Goal: Task Accomplishment & Management: Use online tool/utility

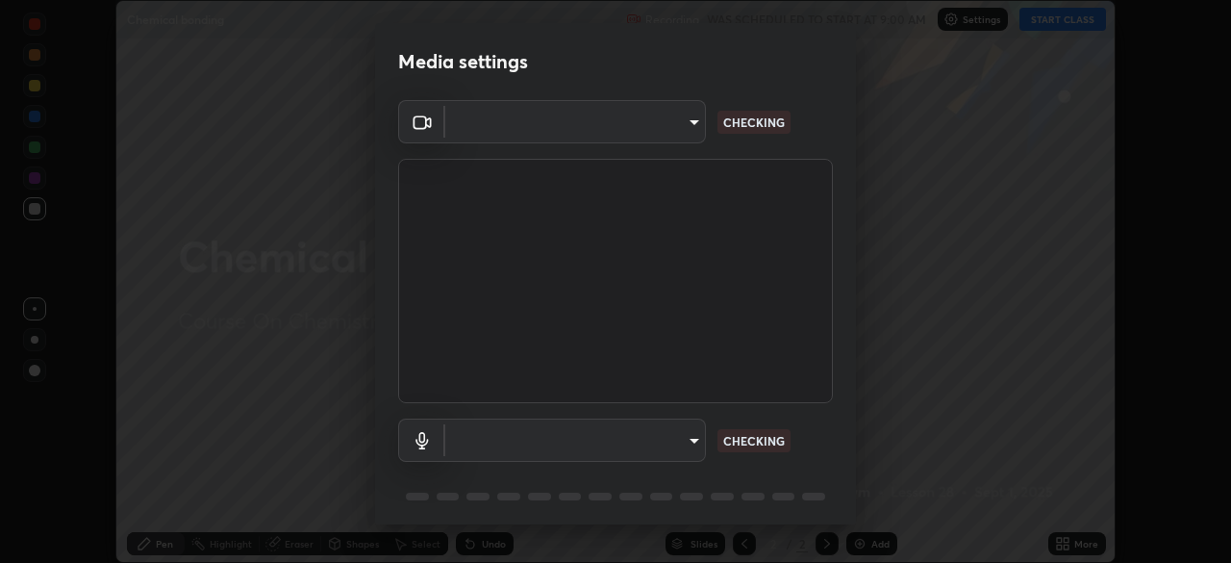
scroll to position [68, 0]
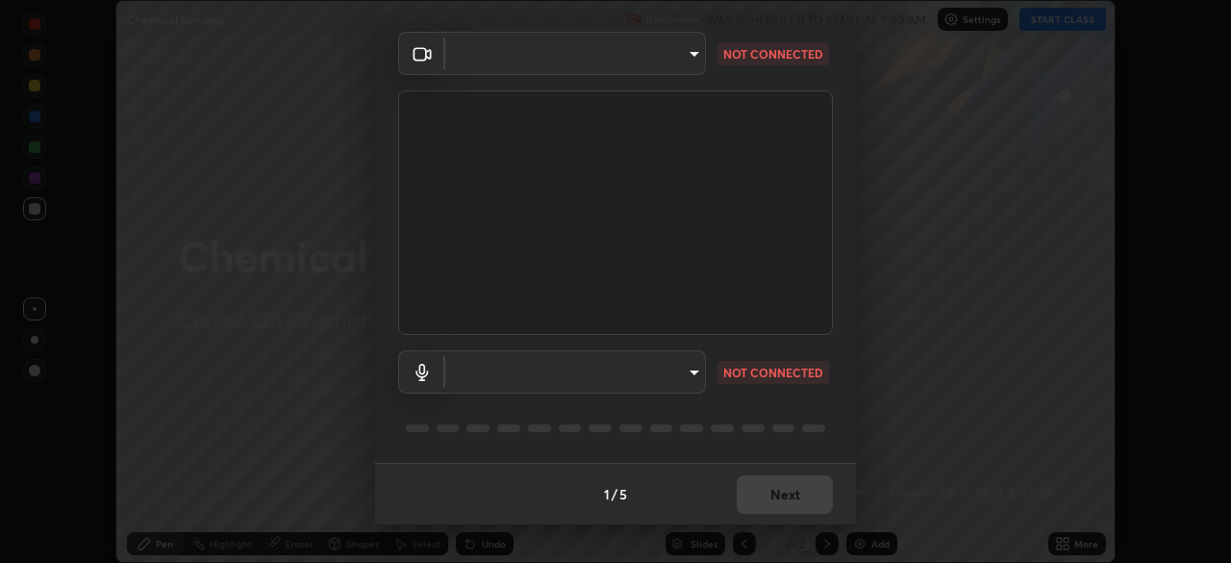
type input "0f274a8267b5173030dc61a733e8b940e392ec9806fffac7e2c15fa552184a42"
type input "default"
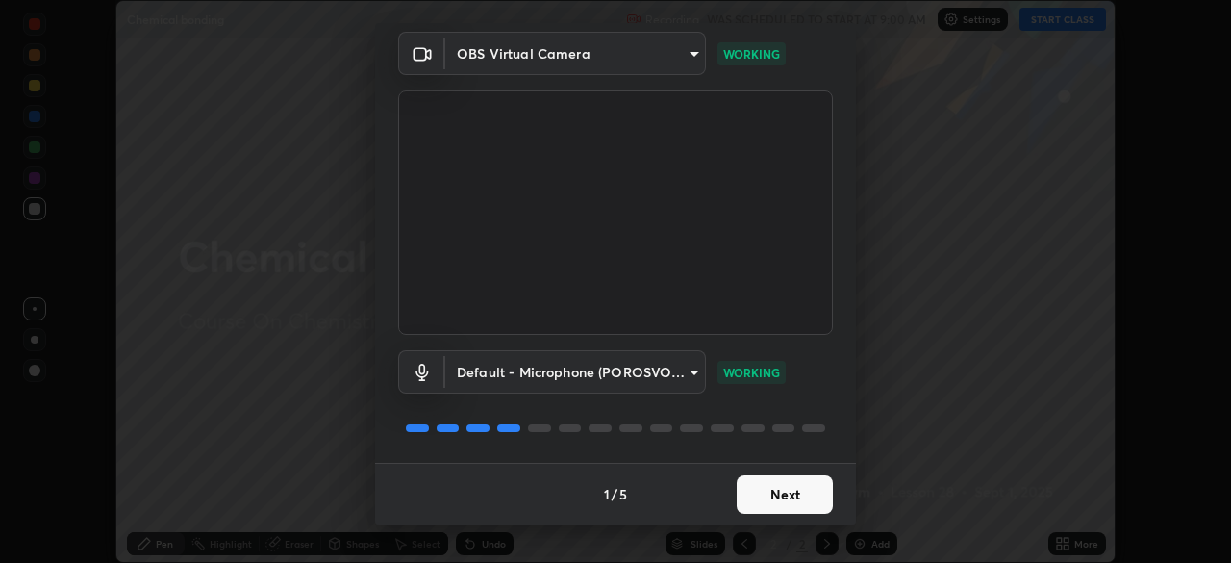
click at [794, 489] on button "Next" at bounding box center [785, 494] width 96 height 38
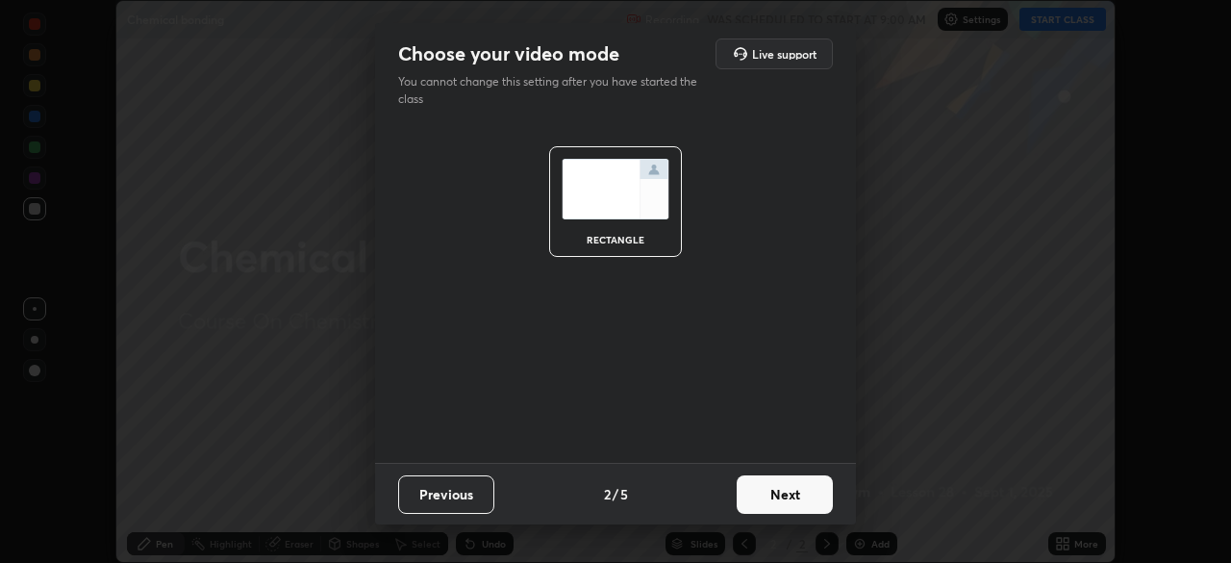
click at [794, 503] on button "Next" at bounding box center [785, 494] width 96 height 38
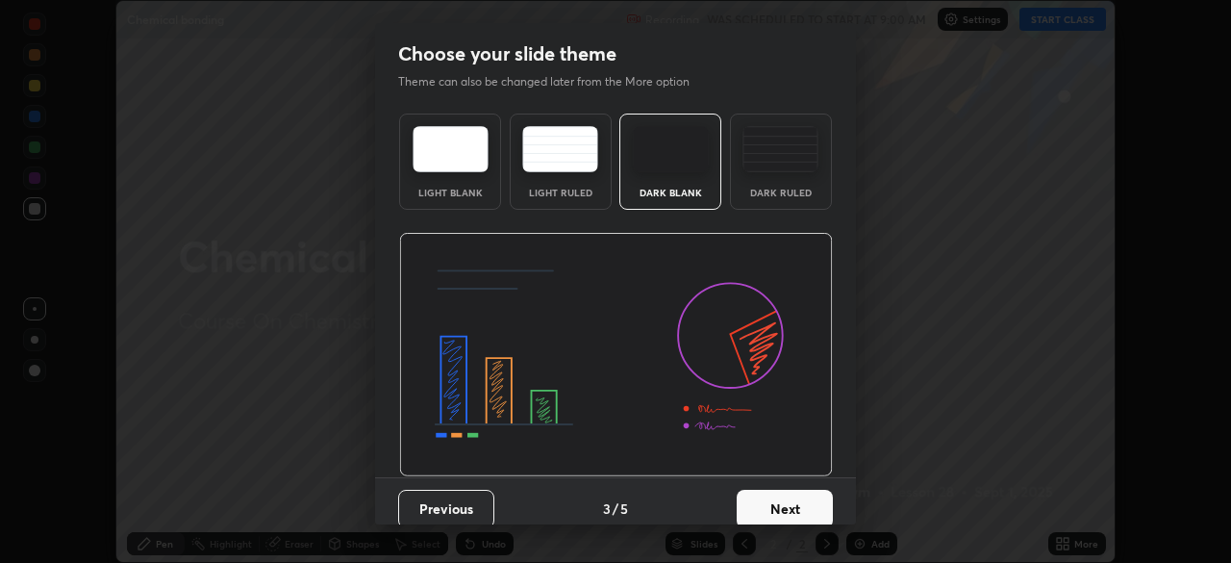
click at [794, 503] on button "Next" at bounding box center [785, 509] width 96 height 38
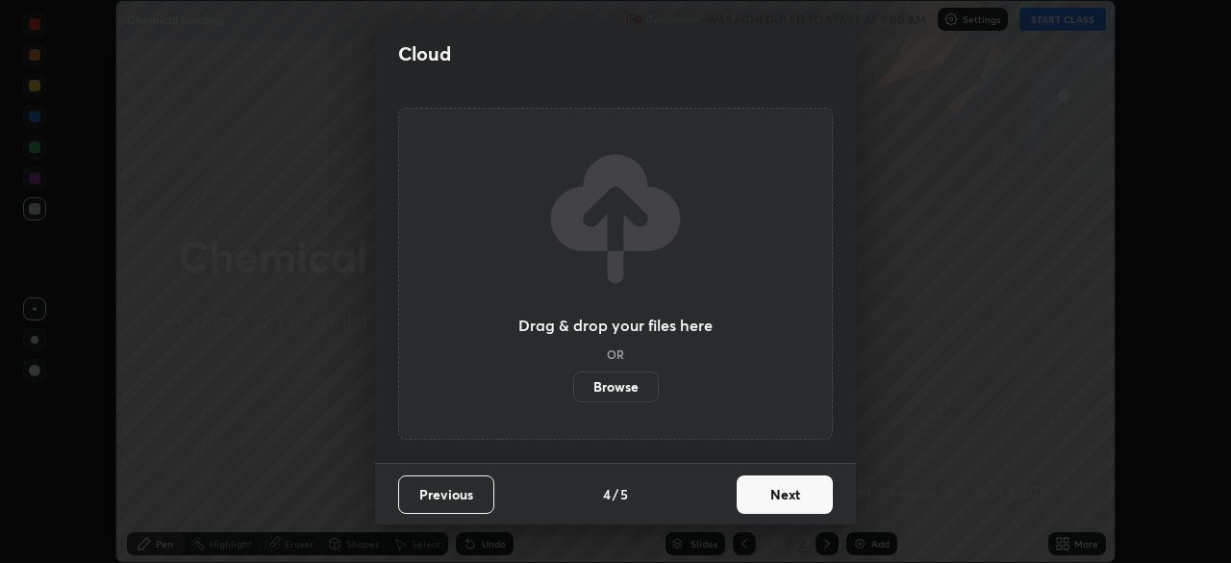
click at [792, 497] on button "Next" at bounding box center [785, 494] width 96 height 38
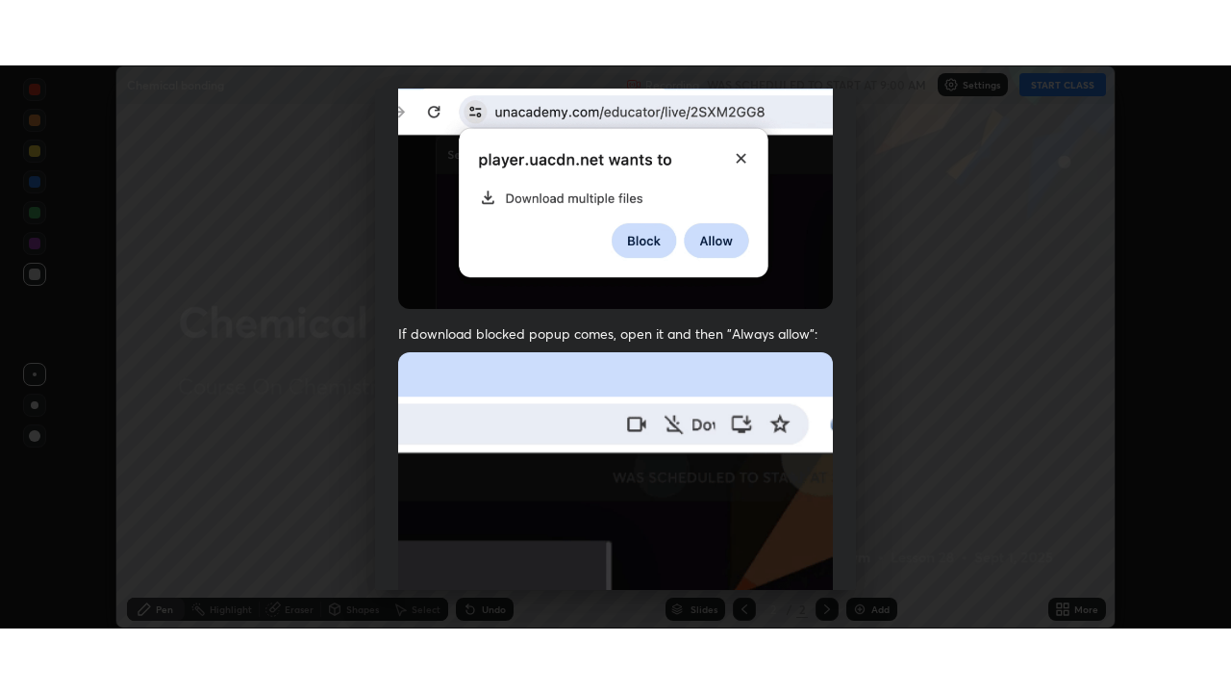
scroll to position [461, 0]
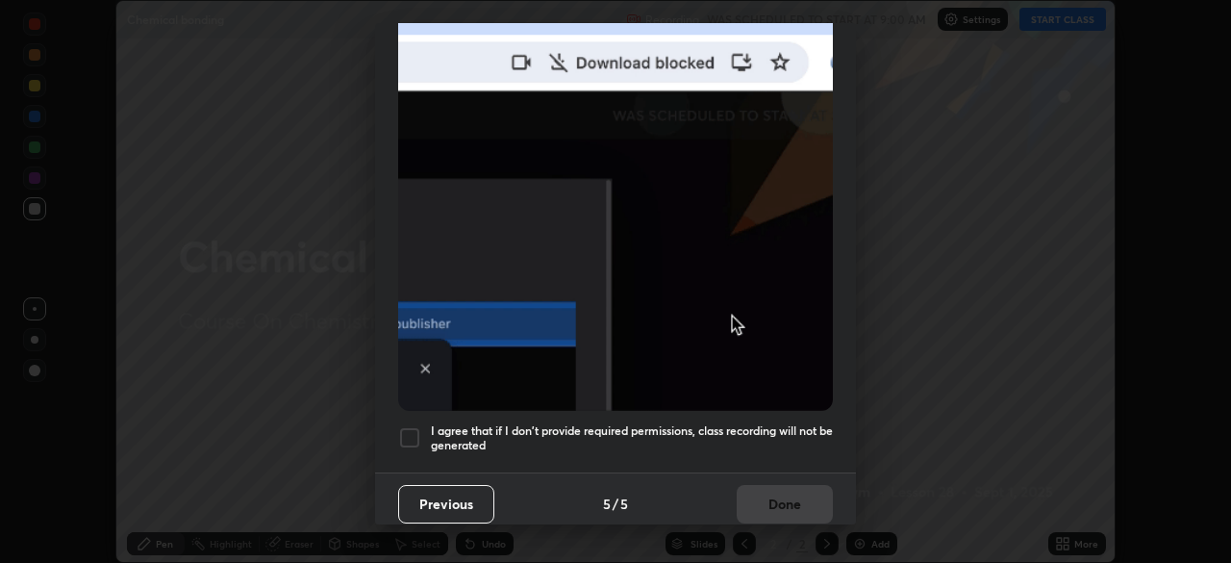
click at [405, 430] on div at bounding box center [409, 437] width 23 height 23
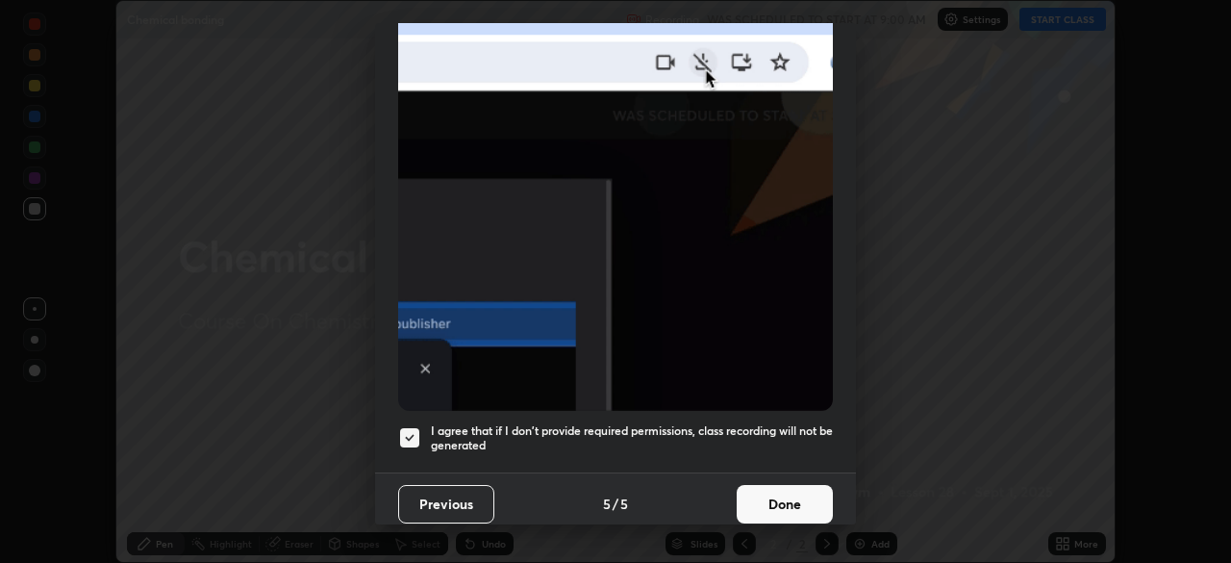
click at [755, 496] on button "Done" at bounding box center [785, 504] width 96 height 38
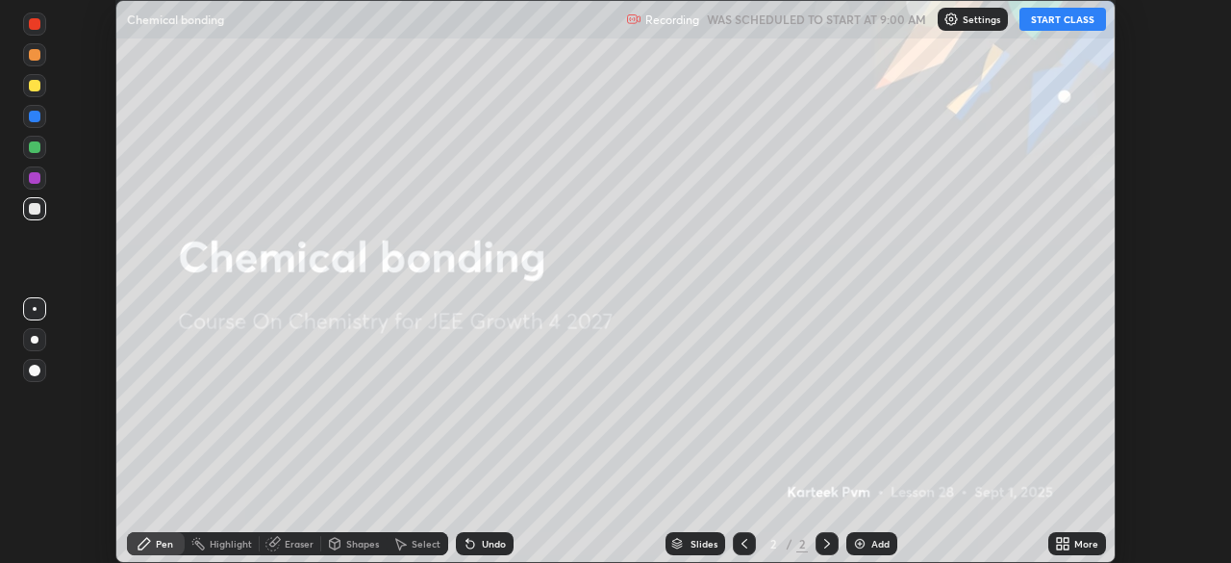
click at [1079, 550] on div "More" at bounding box center [1078, 543] width 58 height 23
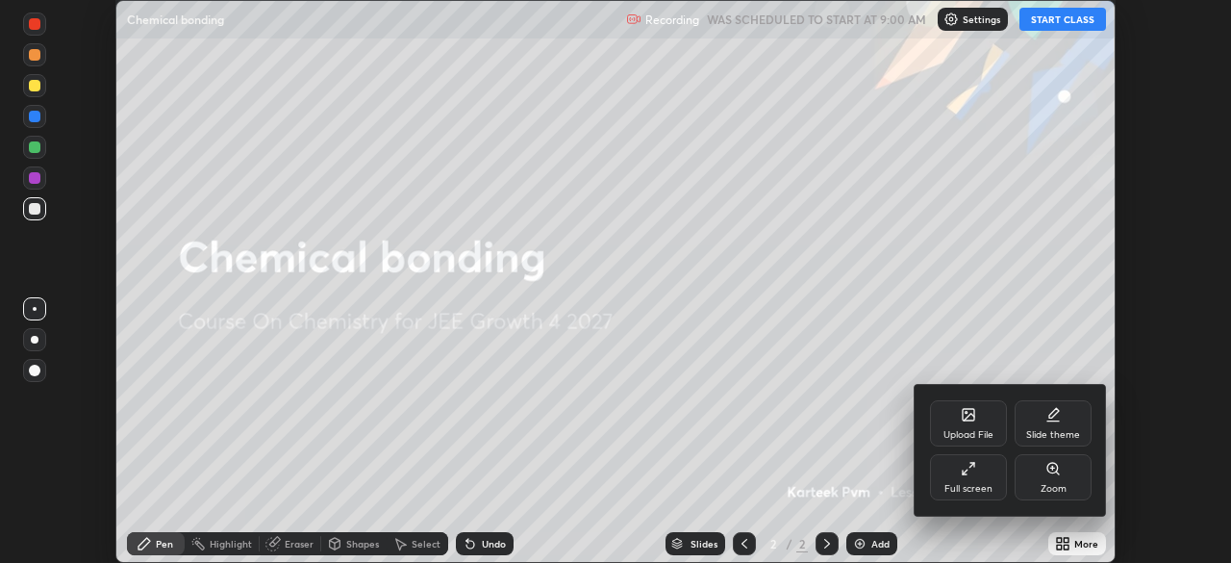
click at [981, 489] on div "Full screen" at bounding box center [969, 489] width 48 height 10
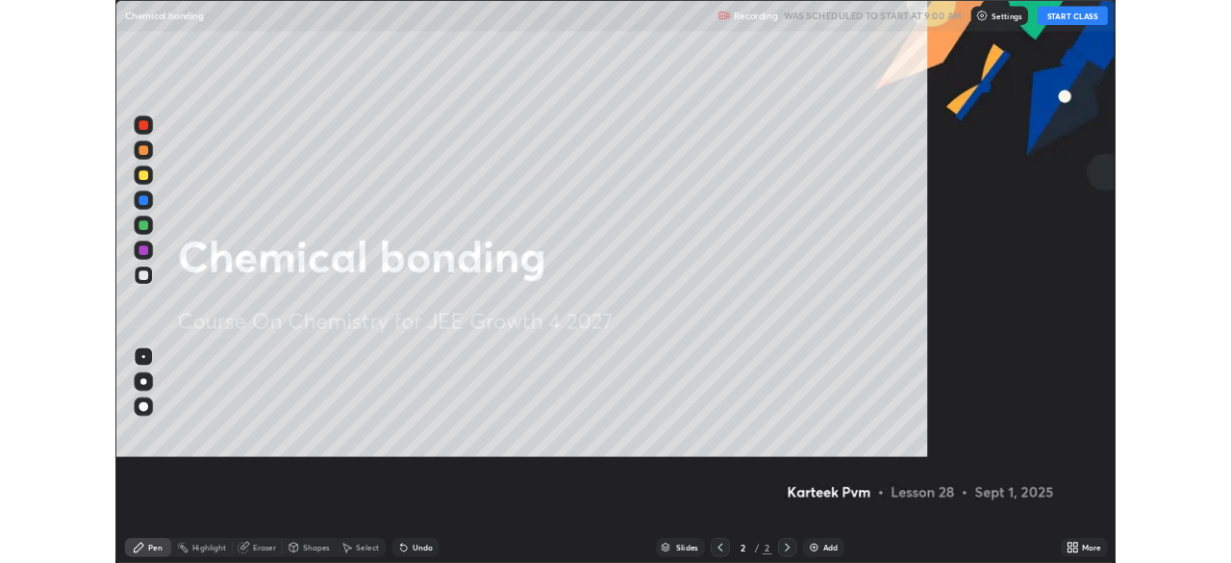
scroll to position [693, 1231]
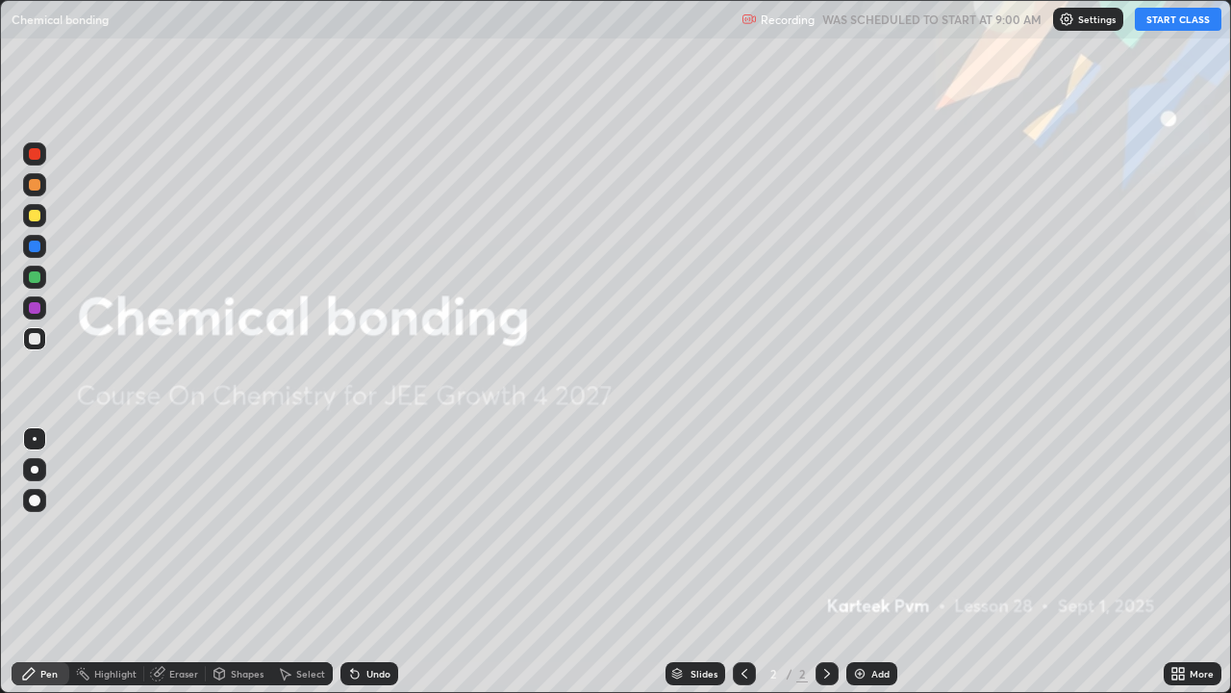
click at [1170, 23] on button "START CLASS" at bounding box center [1178, 19] width 87 height 23
click at [1186, 562] on div "More" at bounding box center [1193, 673] width 58 height 23
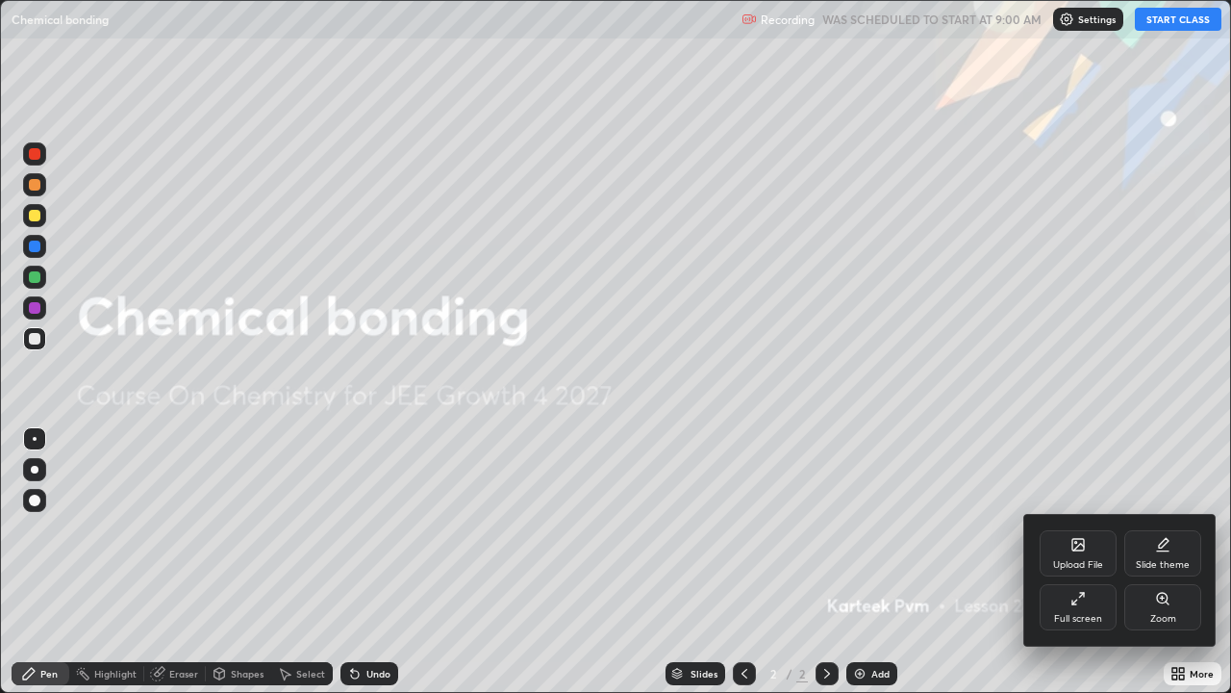
click at [1069, 562] on div "Full screen" at bounding box center [1078, 619] width 48 height 10
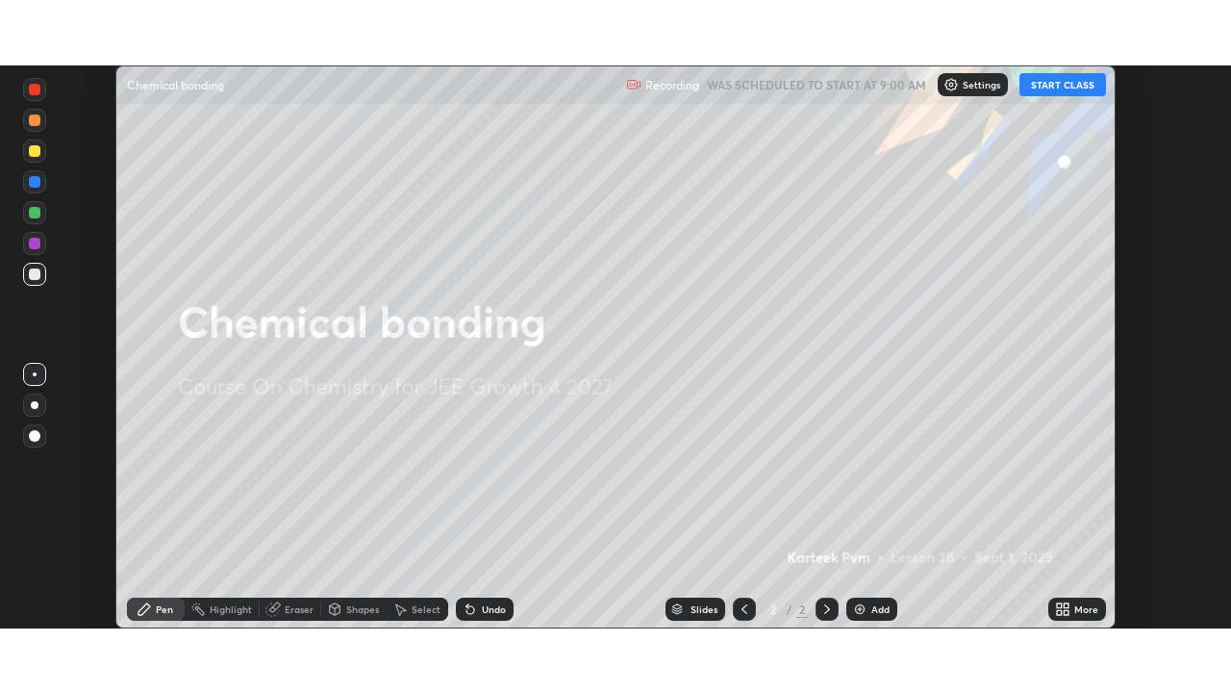
scroll to position [95638, 94969]
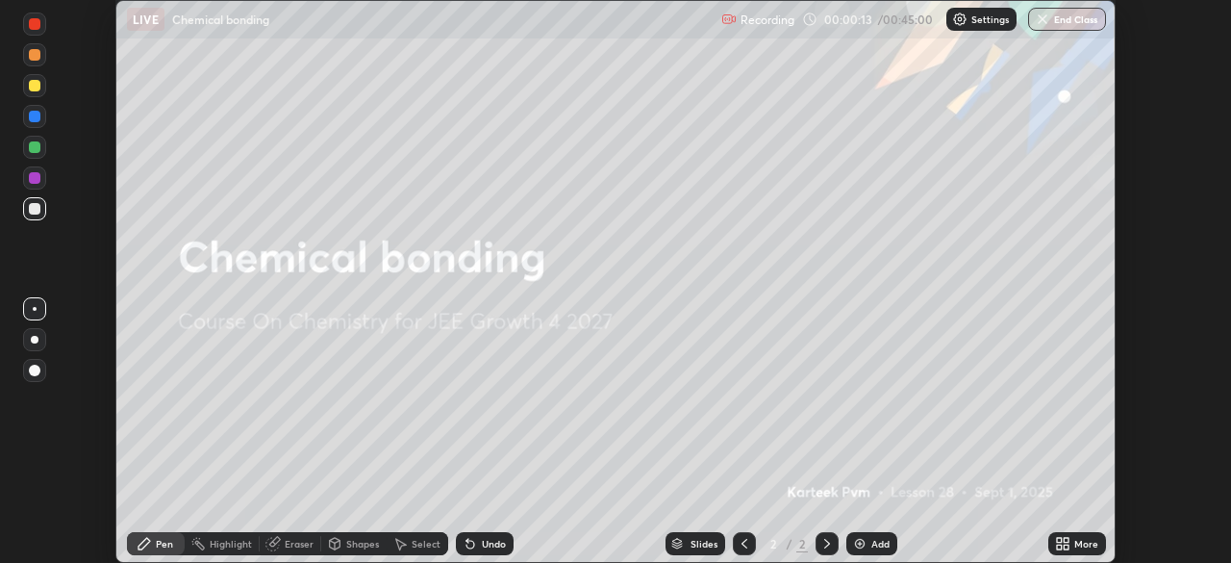
click at [1068, 544] on icon at bounding box center [1066, 546] width 5 height 5
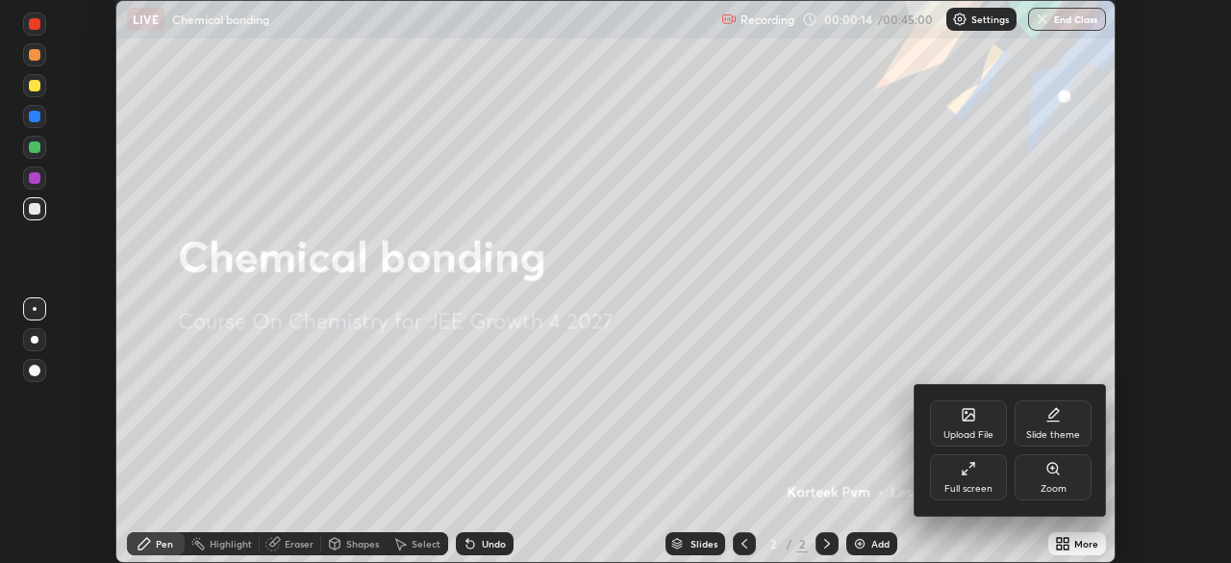
click at [980, 479] on div "Full screen" at bounding box center [968, 477] width 77 height 46
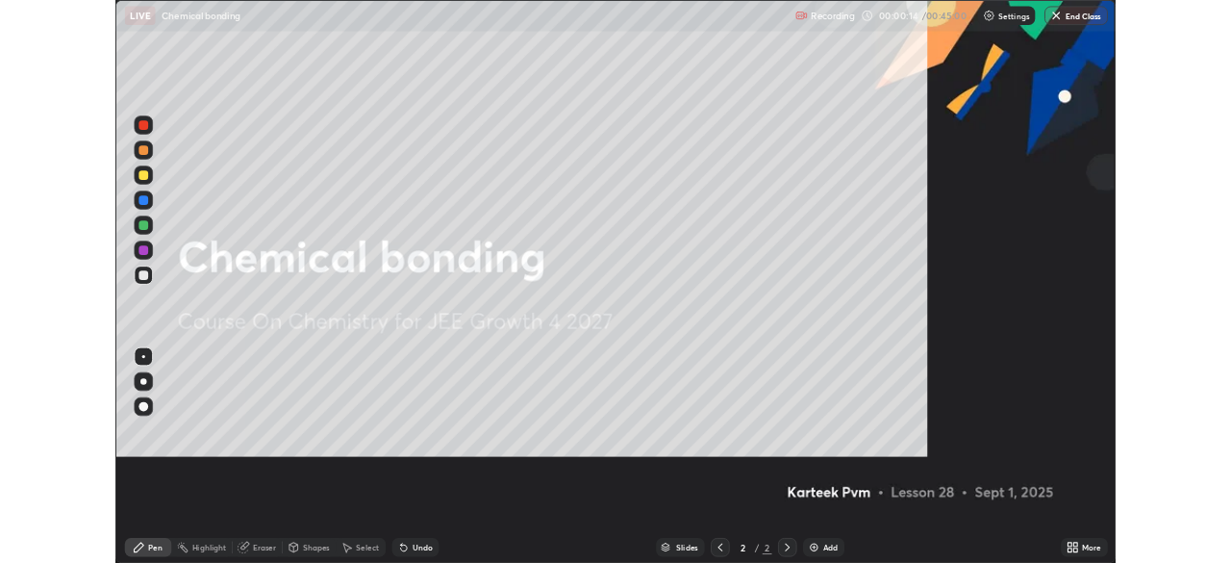
scroll to position [693, 1231]
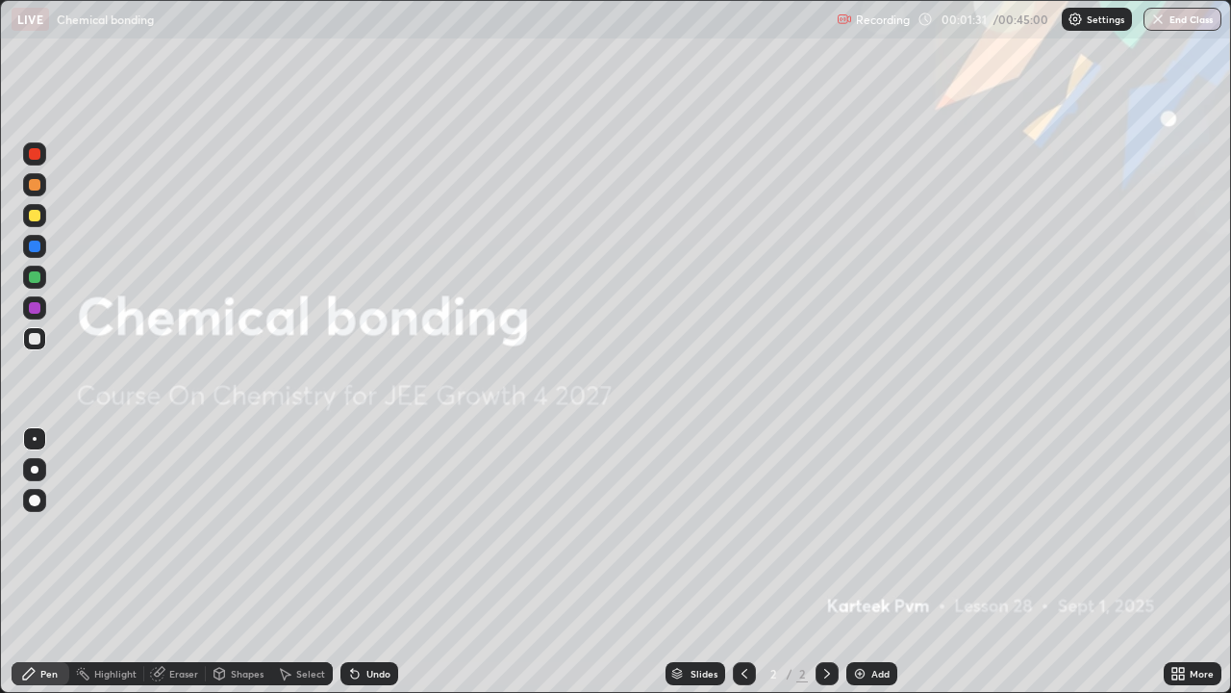
click at [874, 562] on div "Add" at bounding box center [881, 674] width 18 height 10
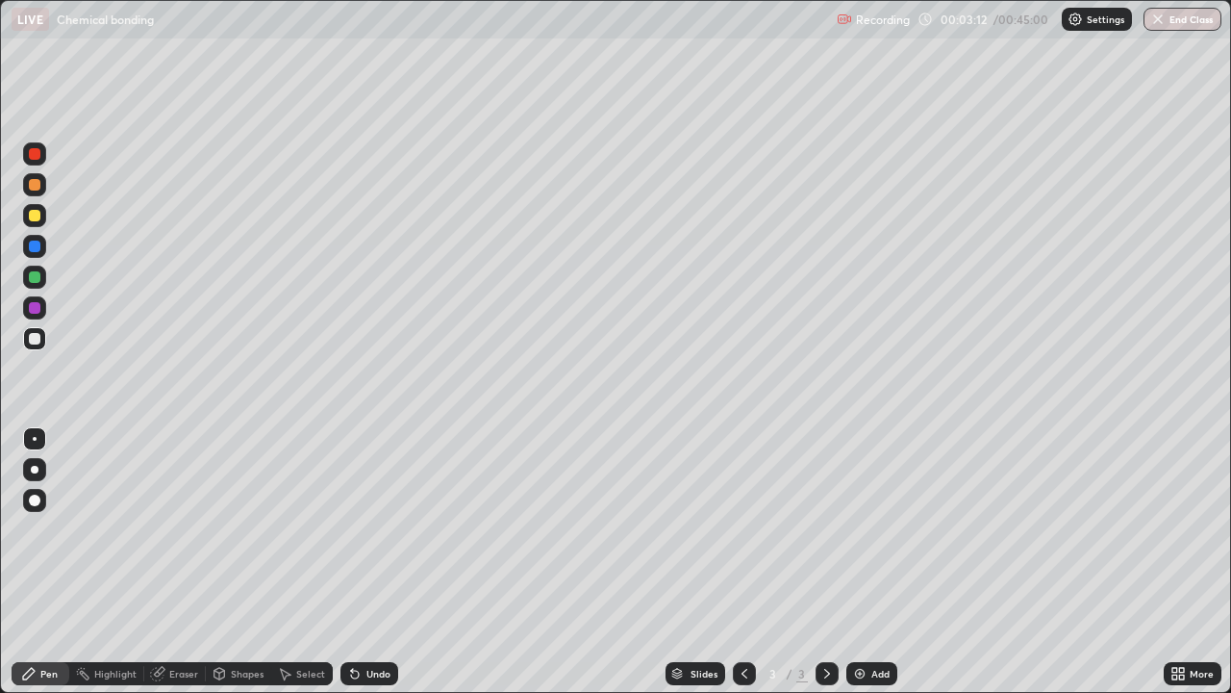
click at [33, 212] on div at bounding box center [35, 216] width 12 height 12
click at [37, 337] on div at bounding box center [35, 339] width 12 height 12
click at [367, 562] on div "Undo" at bounding box center [379, 674] width 24 height 10
click at [380, 562] on div "Undo" at bounding box center [379, 674] width 24 height 10
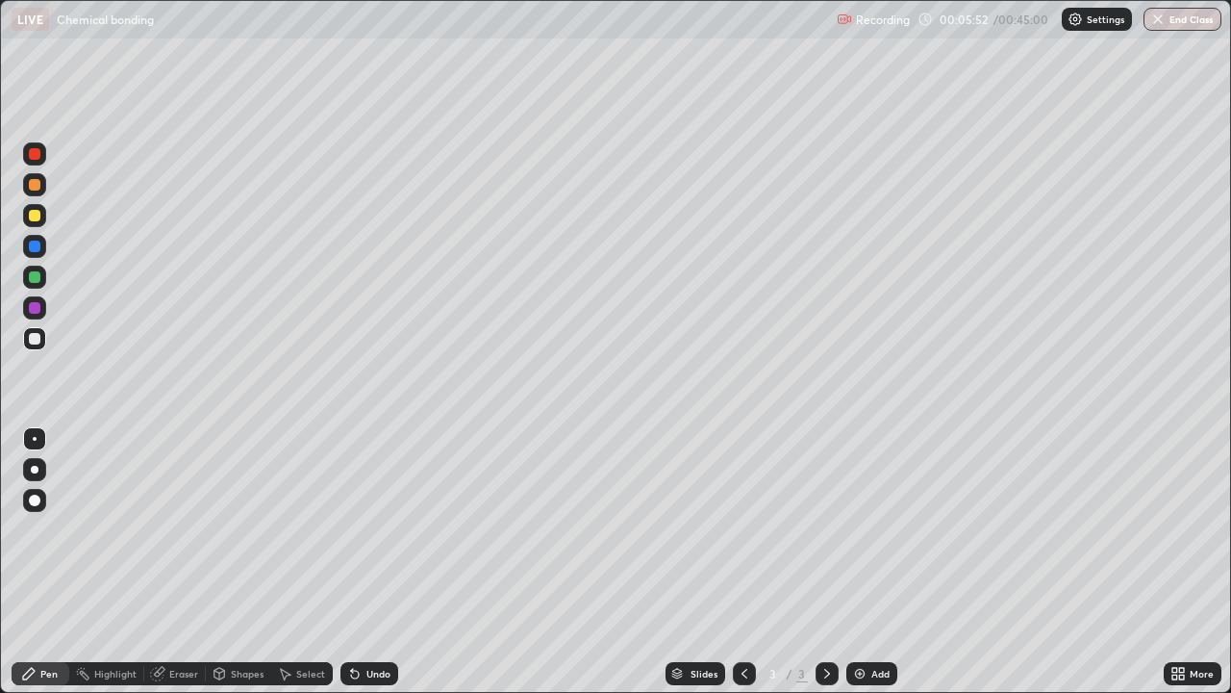
click at [372, 562] on div "Undo" at bounding box center [379, 674] width 24 height 10
click at [381, 562] on div "Undo" at bounding box center [379, 674] width 24 height 10
click at [374, 562] on div "Undo" at bounding box center [379, 674] width 24 height 10
click at [371, 562] on div "Undo" at bounding box center [370, 673] width 58 height 23
click at [34, 217] on div at bounding box center [35, 216] width 12 height 12
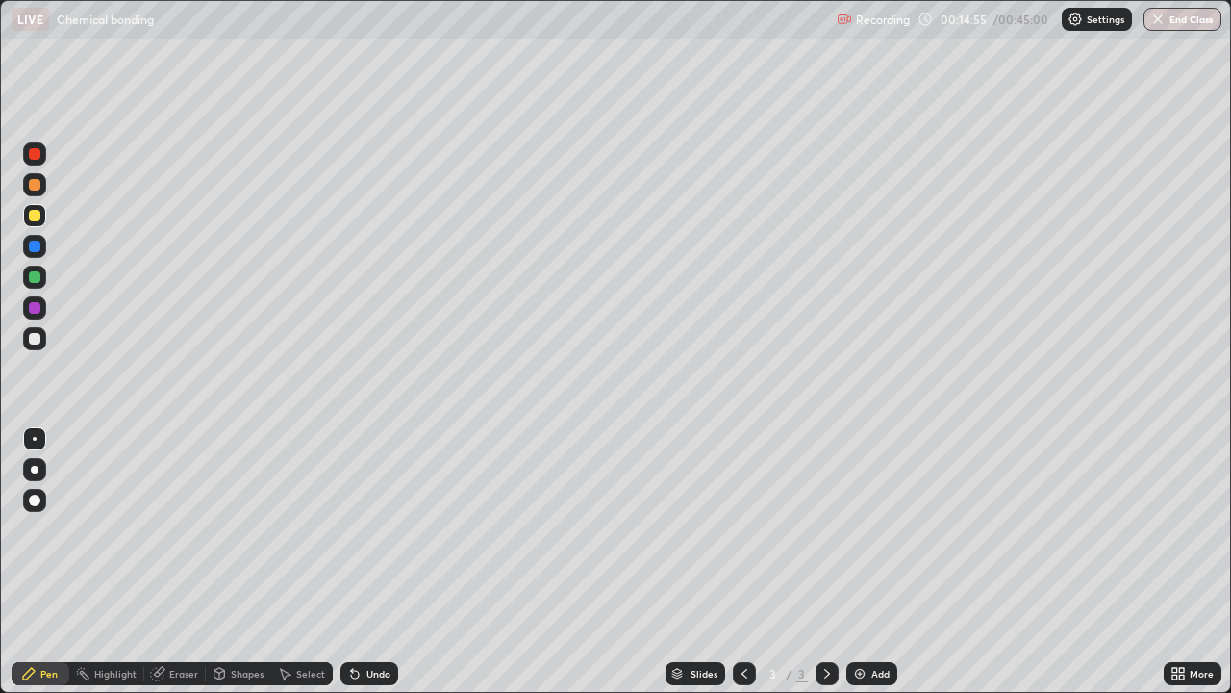
click at [879, 562] on div "Add" at bounding box center [881, 674] width 18 height 10
click at [31, 340] on div at bounding box center [35, 339] width 12 height 12
click at [36, 215] on div at bounding box center [35, 216] width 12 height 12
click at [38, 337] on div at bounding box center [35, 339] width 12 height 12
click at [383, 562] on div "Undo" at bounding box center [379, 674] width 24 height 10
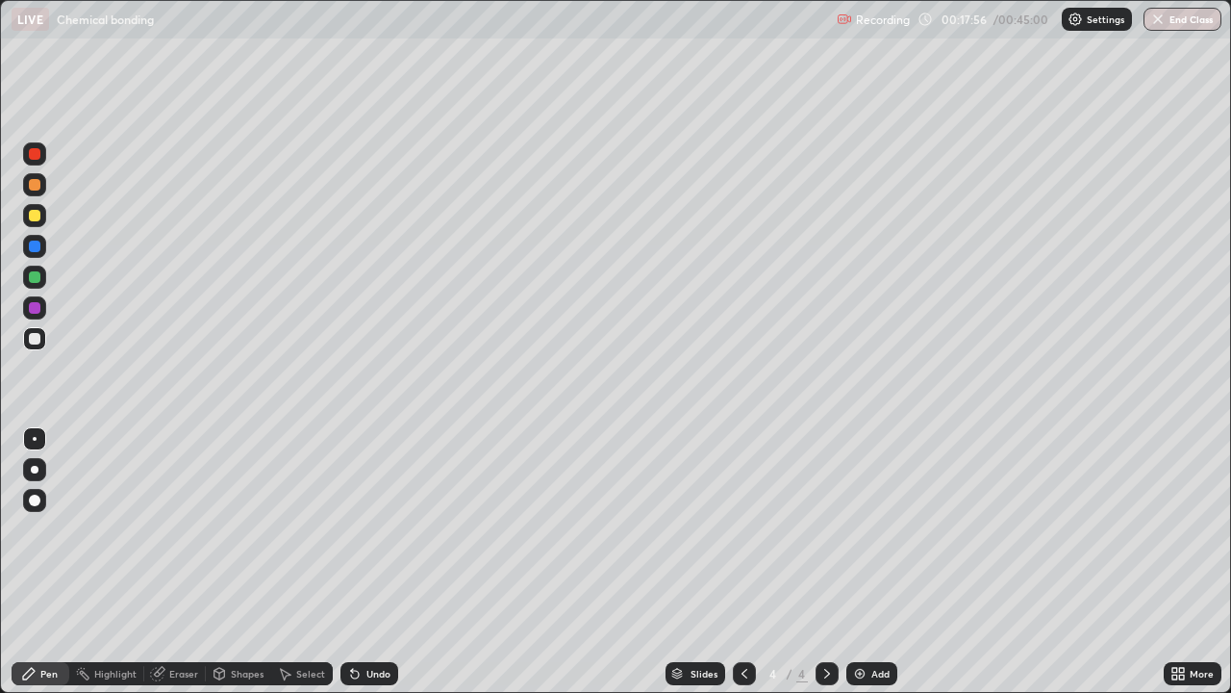
click at [378, 562] on div "Undo" at bounding box center [379, 674] width 24 height 10
click at [38, 218] on div at bounding box center [35, 216] width 12 height 12
click at [380, 562] on div "Undo" at bounding box center [379, 674] width 24 height 10
click at [373, 562] on div "Undo" at bounding box center [379, 674] width 24 height 10
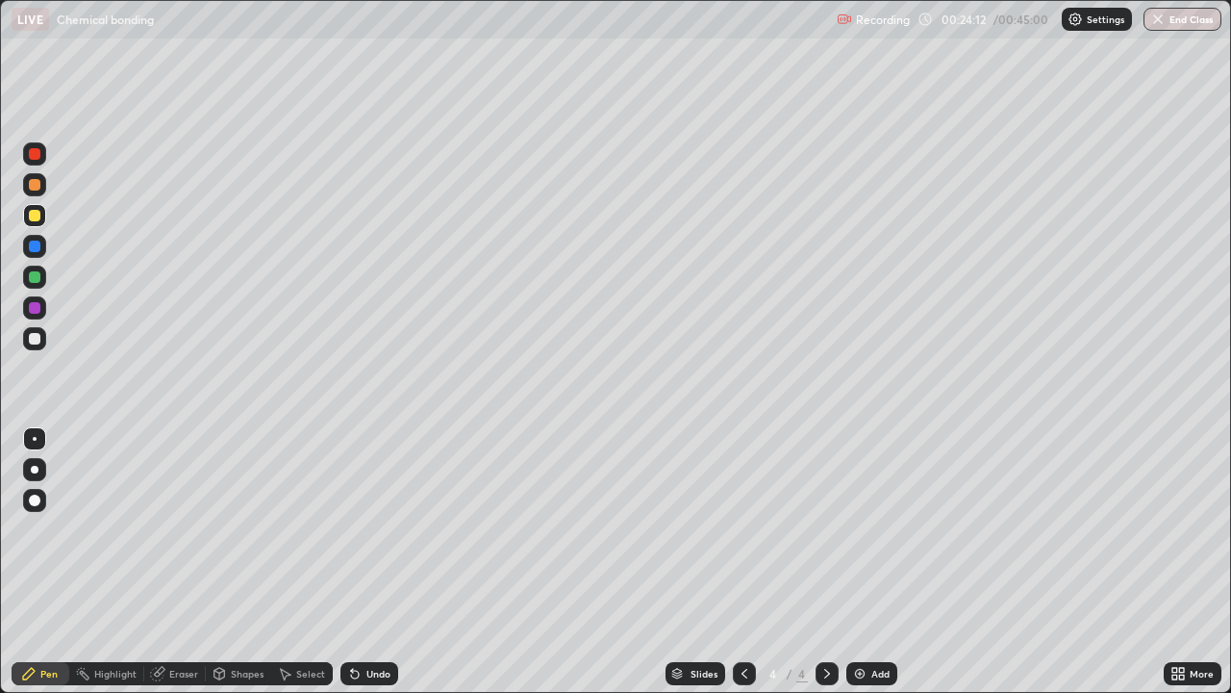
click at [185, 562] on div "Eraser" at bounding box center [183, 674] width 29 height 10
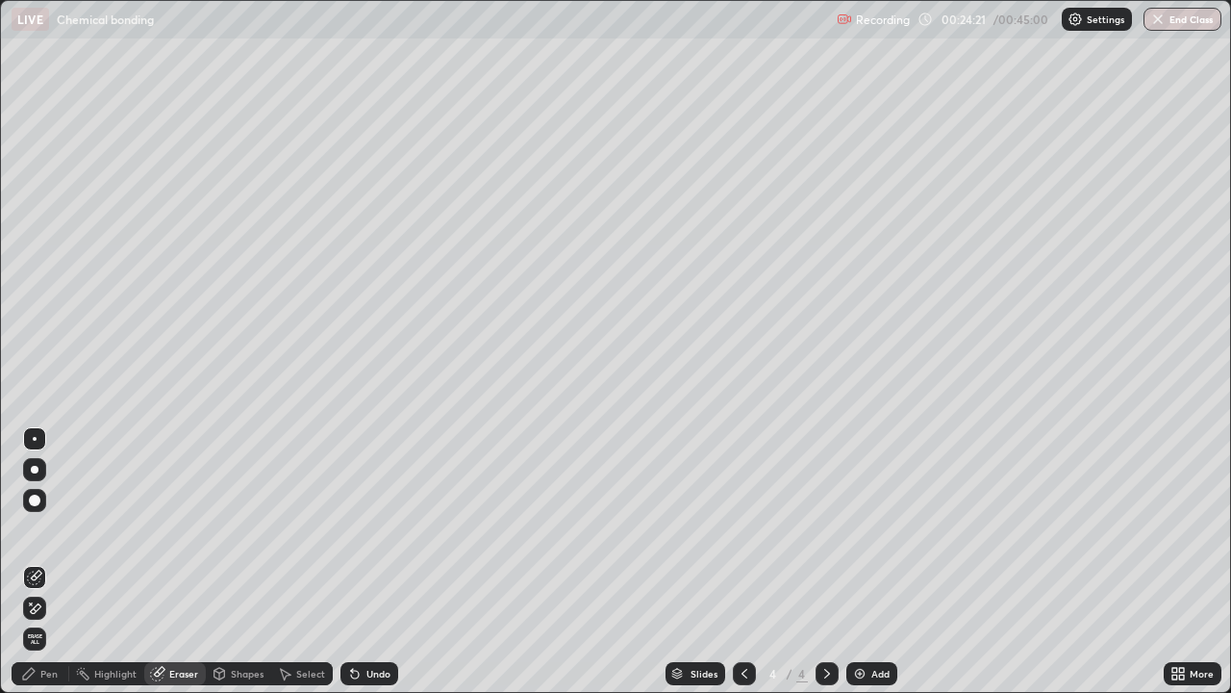
click at [59, 562] on div "Pen" at bounding box center [41, 673] width 58 height 23
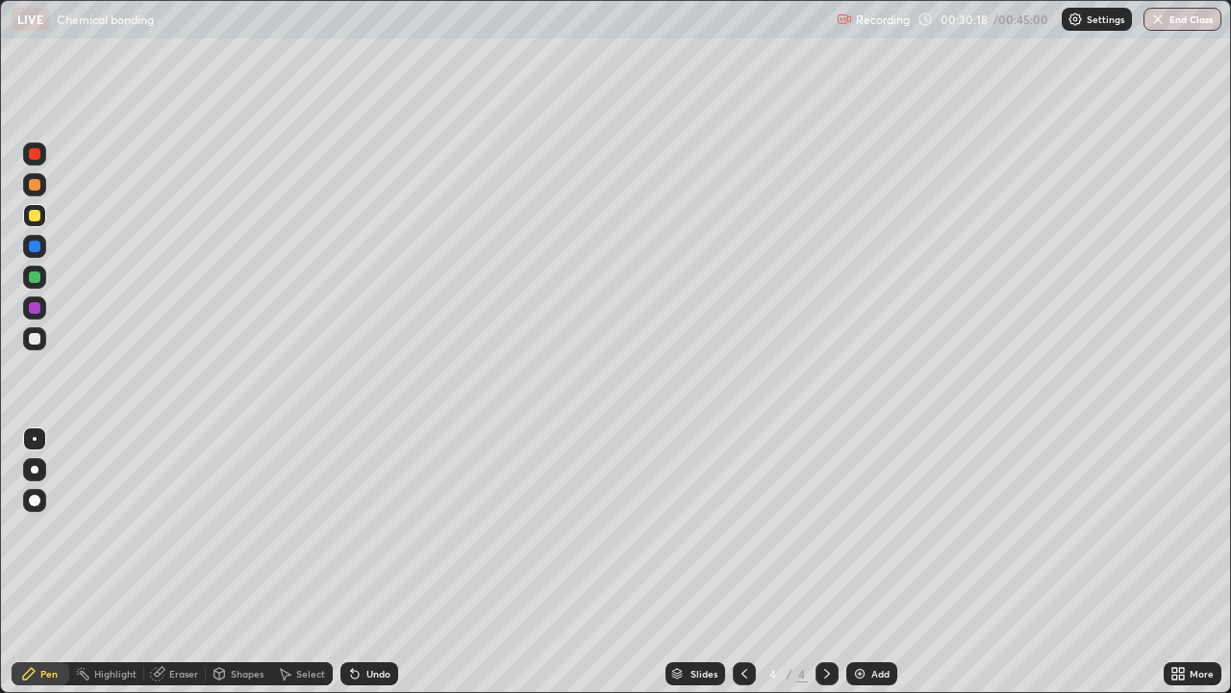
click at [883, 562] on div "Add" at bounding box center [881, 674] width 18 height 10
click at [37, 331] on div at bounding box center [34, 338] width 23 height 23
click at [41, 216] on div at bounding box center [34, 215] width 23 height 23
click at [173, 562] on div "Eraser" at bounding box center [175, 673] width 62 height 23
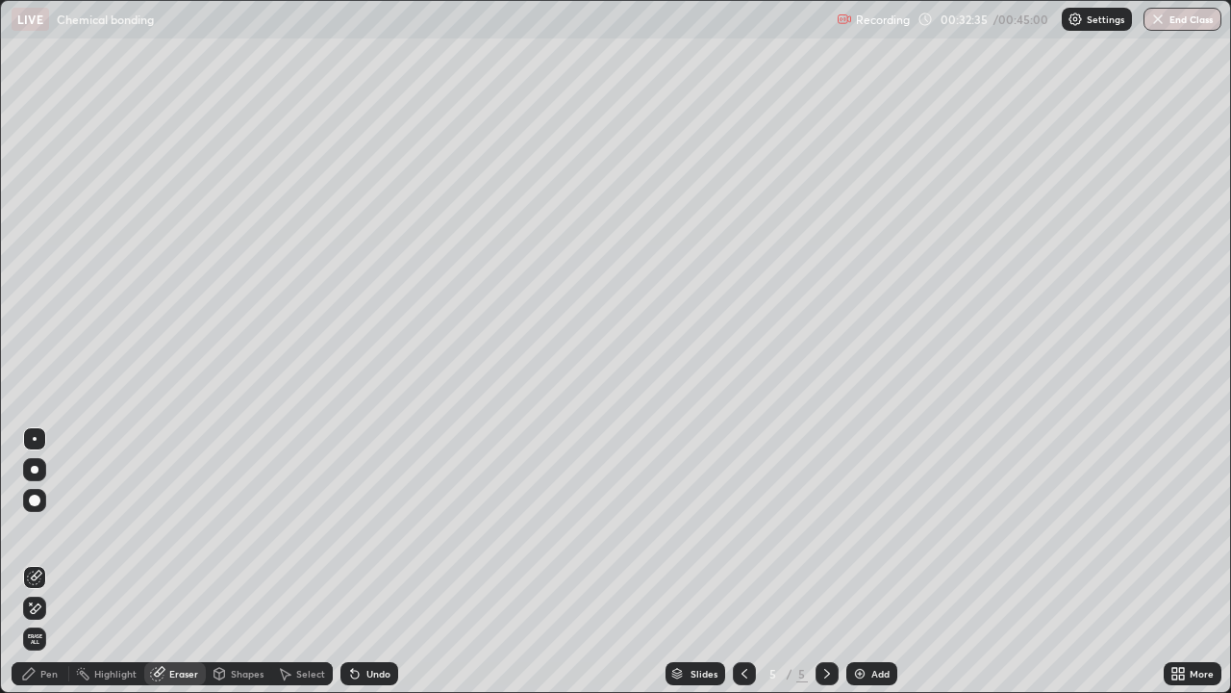
click at [38, 562] on icon at bounding box center [36, 608] width 11 height 10
click at [50, 562] on div "Pen" at bounding box center [48, 674] width 17 height 10
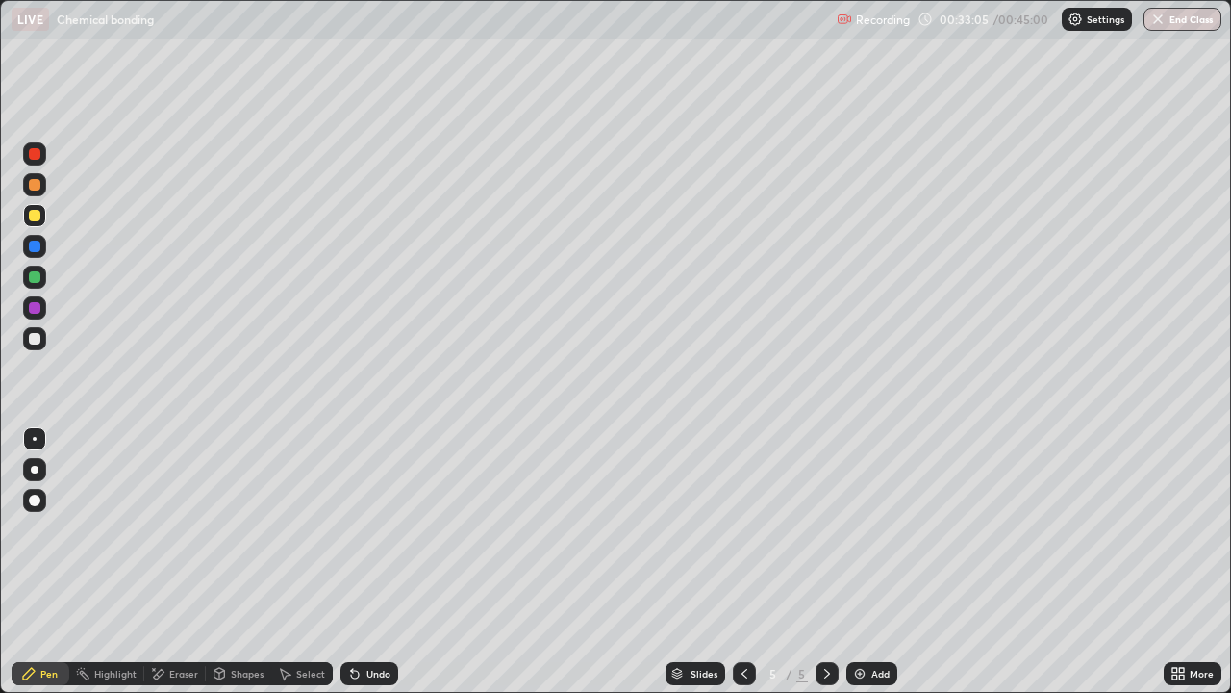
click at [131, 562] on div "Highlight" at bounding box center [115, 674] width 42 height 10
click at [177, 562] on div "Eraser" at bounding box center [183, 674] width 29 height 10
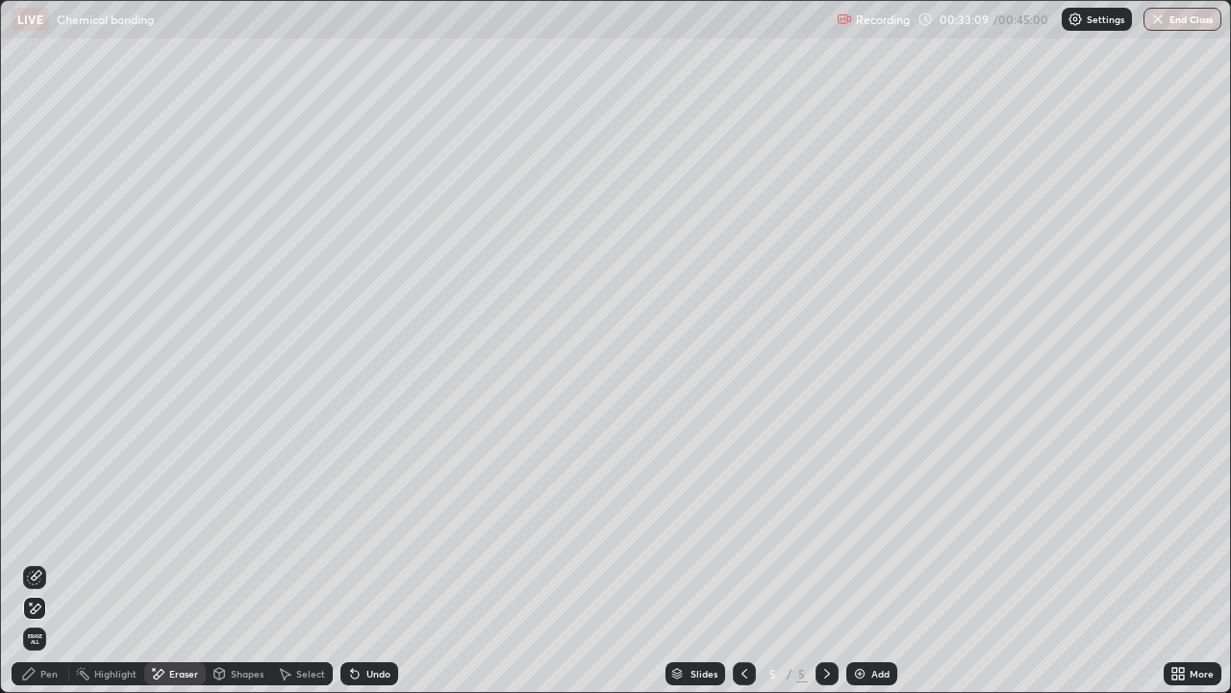
click at [54, 562] on div "Pen" at bounding box center [48, 674] width 17 height 10
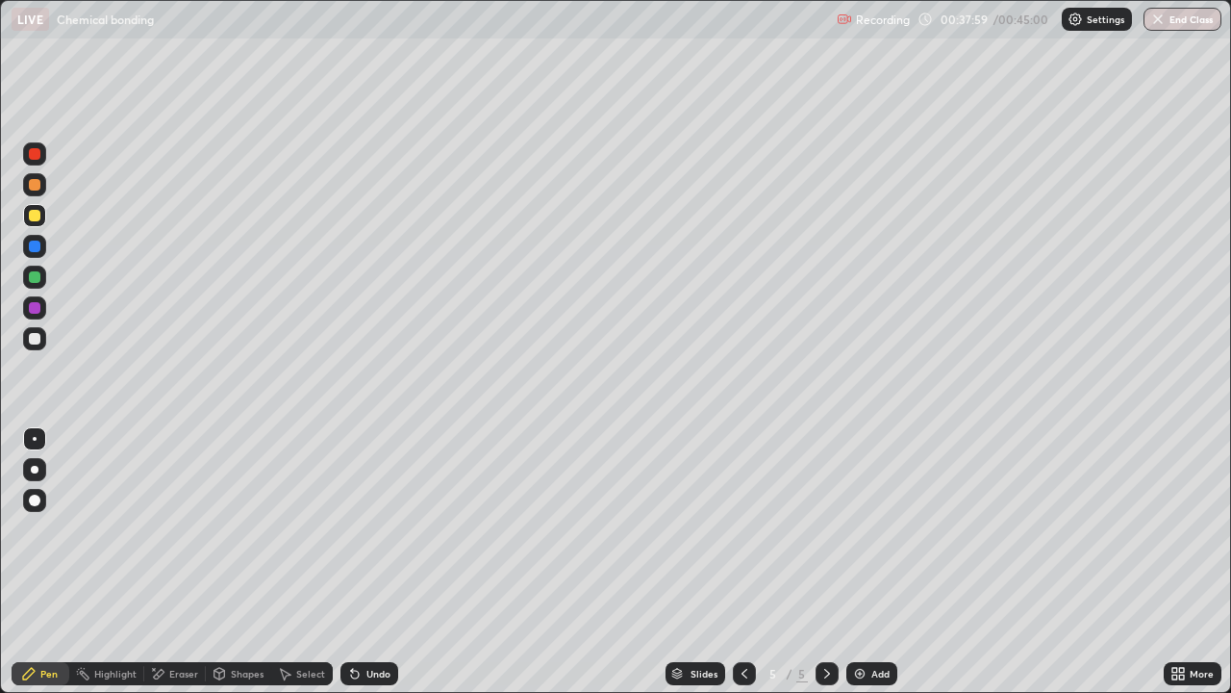
click at [387, 562] on div "Undo" at bounding box center [379, 674] width 24 height 10
click at [388, 562] on div "Undo" at bounding box center [370, 673] width 58 height 23
click at [375, 562] on div "Undo" at bounding box center [370, 673] width 58 height 23
click at [1095, 18] on p "Settings" at bounding box center [1108, 19] width 38 height 10
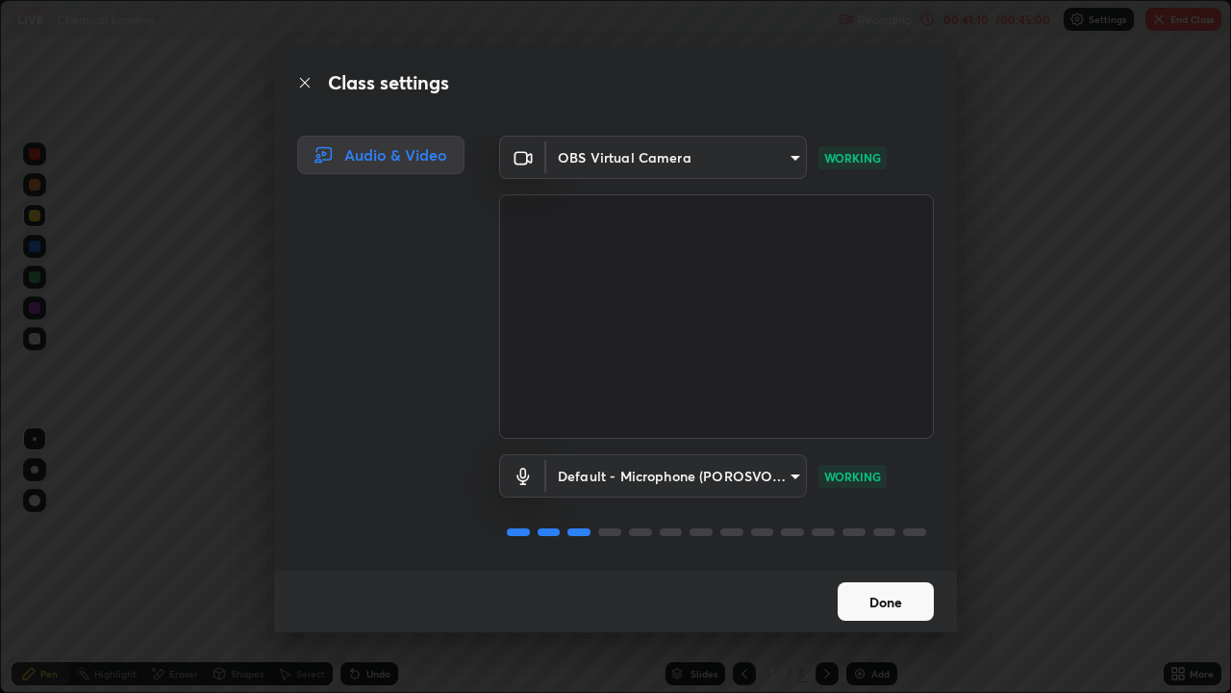
click at [1030, 562] on div "Class settings Audio & Video OBS Virtual Camera 0f274a8267b5173030dc61a733e8b94…" at bounding box center [615, 346] width 1231 height 693
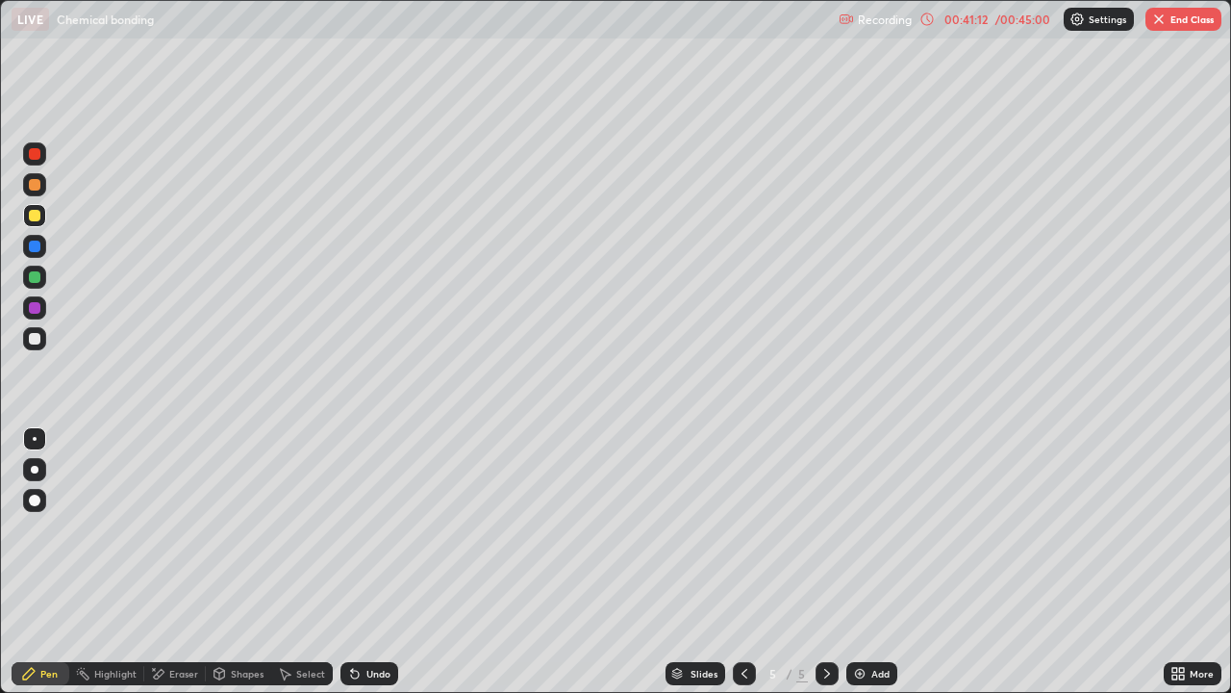
click at [1024, 20] on div "/ 00:45:00" at bounding box center [1023, 19] width 60 height 12
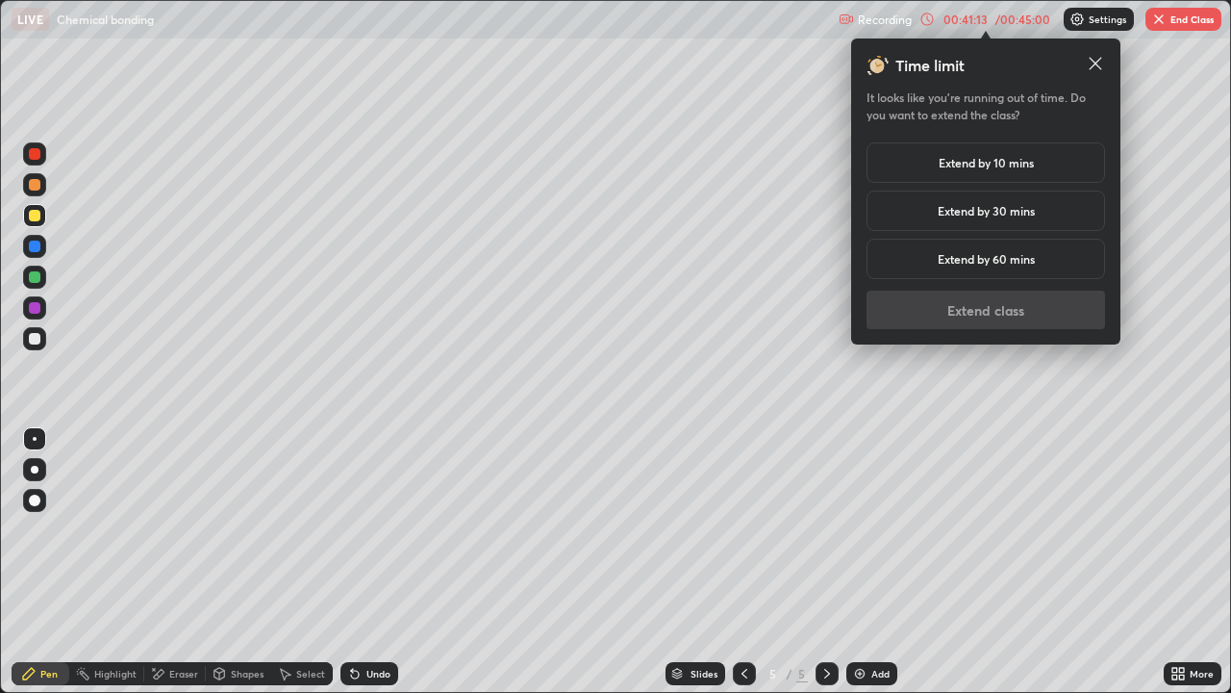
click at [965, 163] on h5 "Extend by 10 mins" at bounding box center [986, 162] width 95 height 17
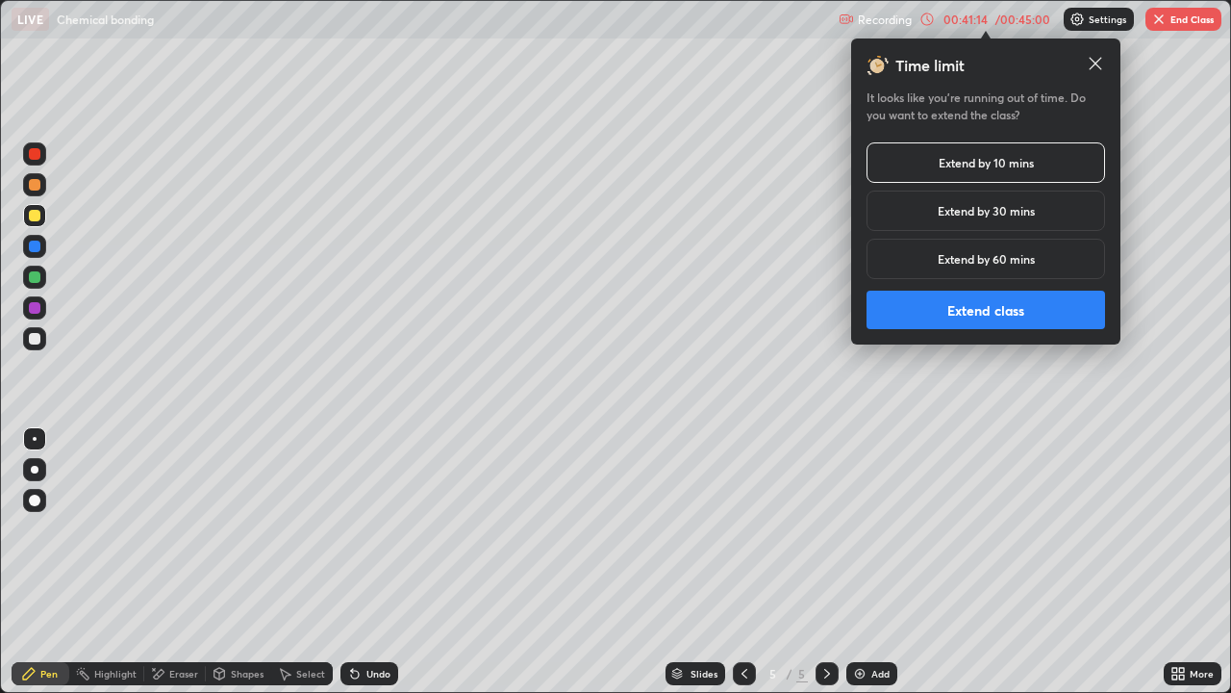
click at [965, 299] on button "Extend class" at bounding box center [986, 310] width 239 height 38
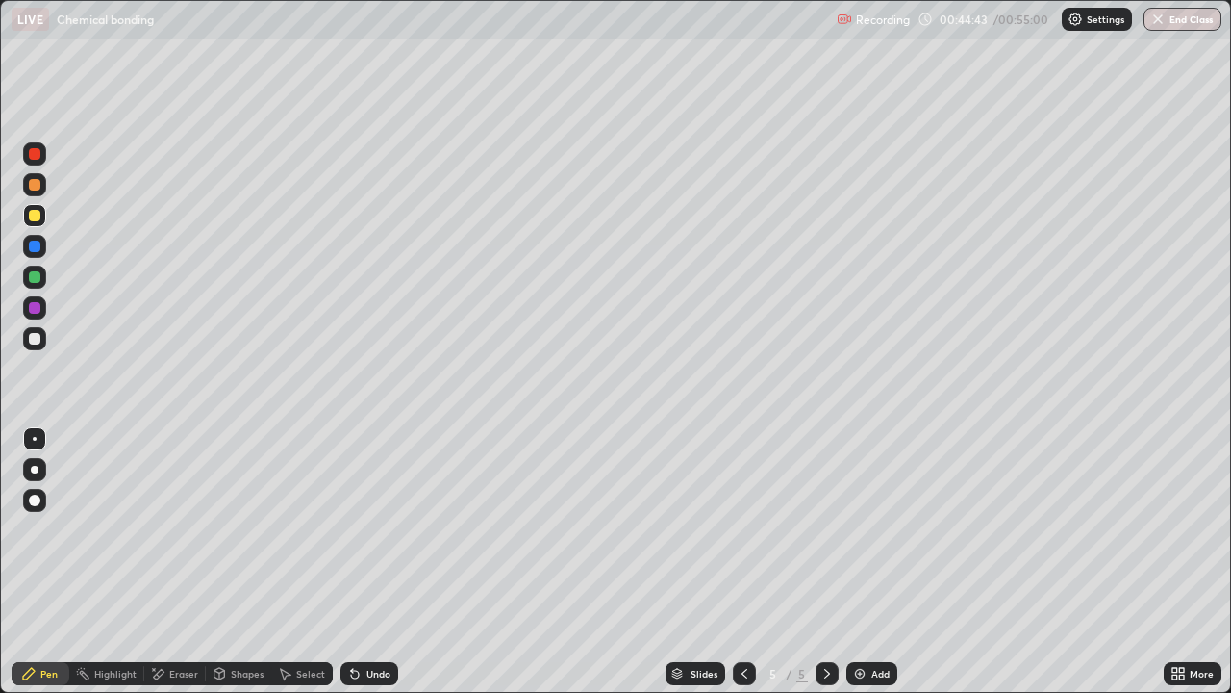
click at [877, 562] on div "Add" at bounding box center [881, 674] width 18 height 10
click at [351, 562] on icon at bounding box center [352, 670] width 2 height 2
click at [365, 562] on div "Undo" at bounding box center [370, 673] width 58 height 23
click at [367, 562] on div "Undo" at bounding box center [379, 674] width 24 height 10
click at [368, 562] on div "Undo" at bounding box center [379, 674] width 24 height 10
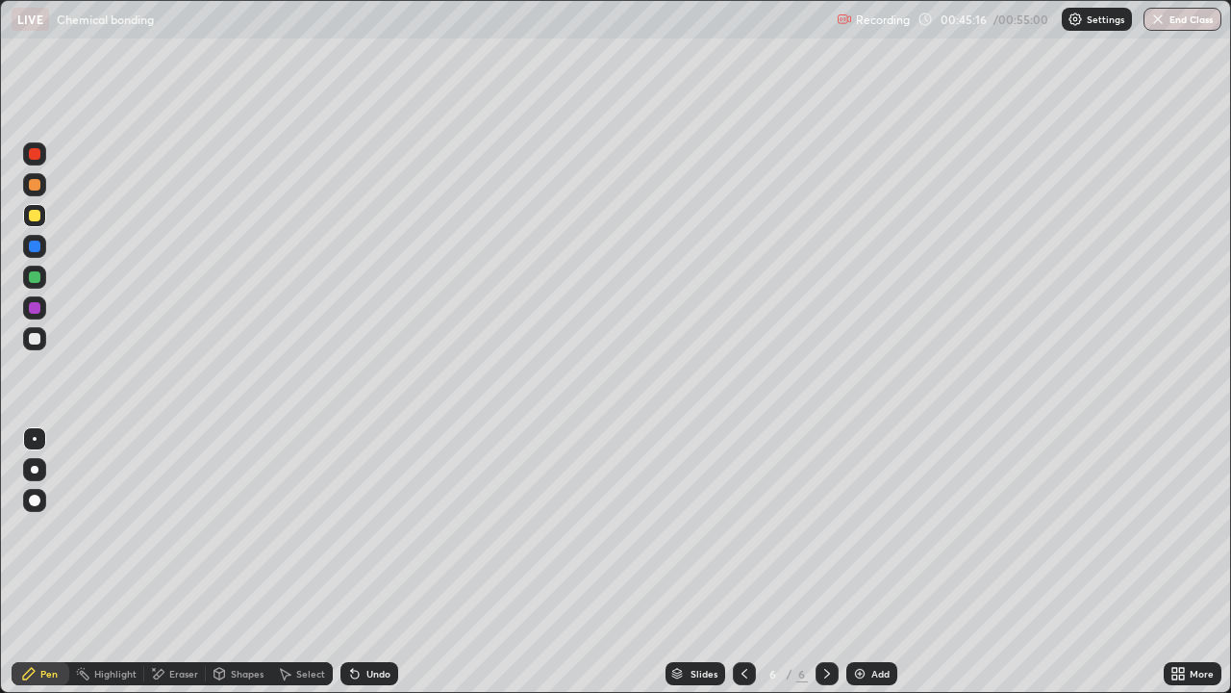
click at [362, 562] on div "Undo" at bounding box center [370, 673] width 58 height 23
click at [355, 562] on icon at bounding box center [355, 675] width 8 height 8
click at [39, 347] on div at bounding box center [34, 338] width 23 height 23
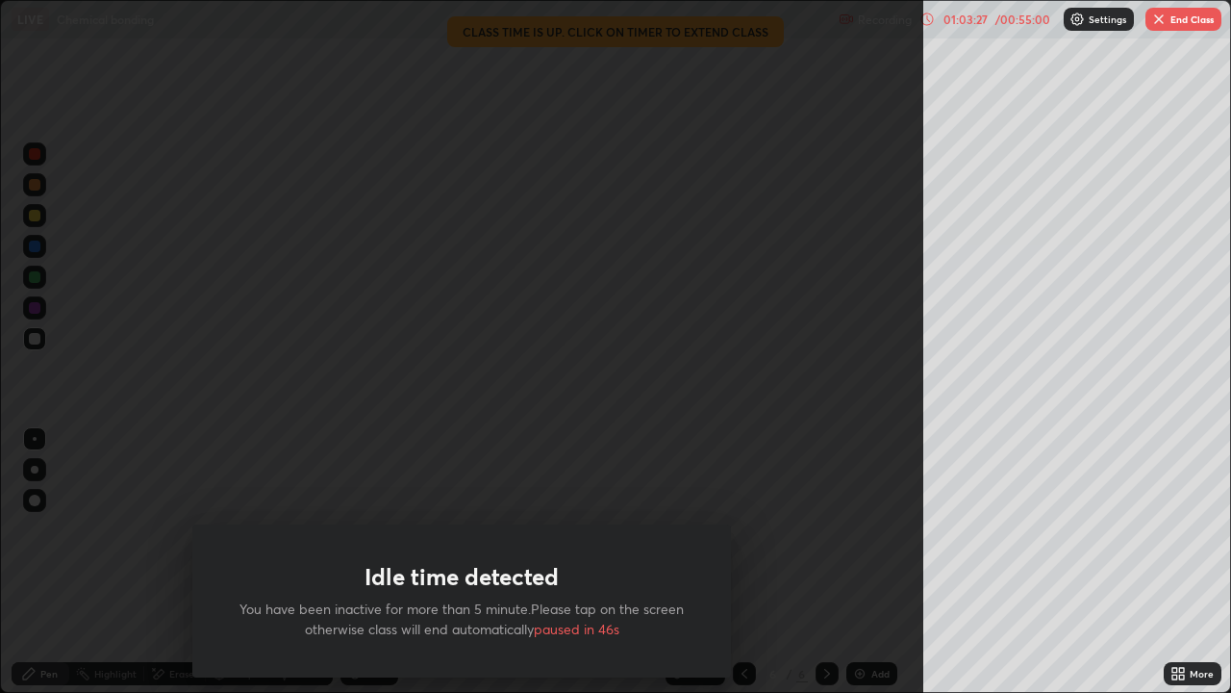
click at [1185, 24] on button "End Class" at bounding box center [1184, 19] width 76 height 23
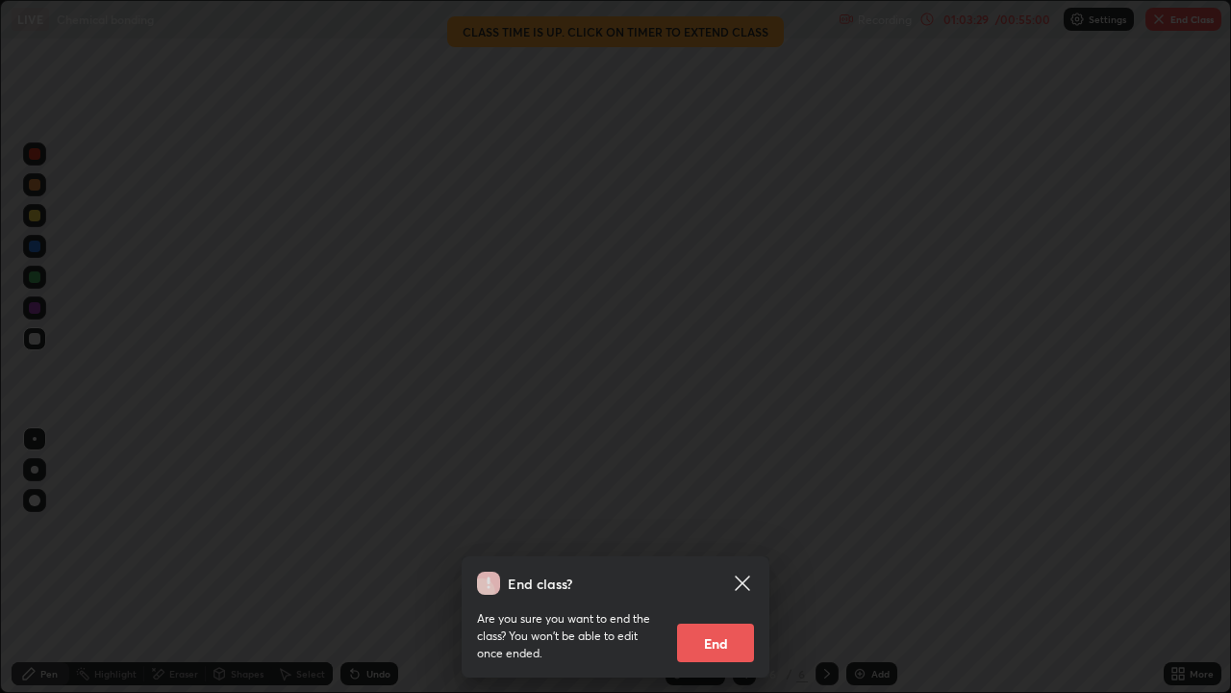
click at [732, 562] on button "End" at bounding box center [715, 642] width 77 height 38
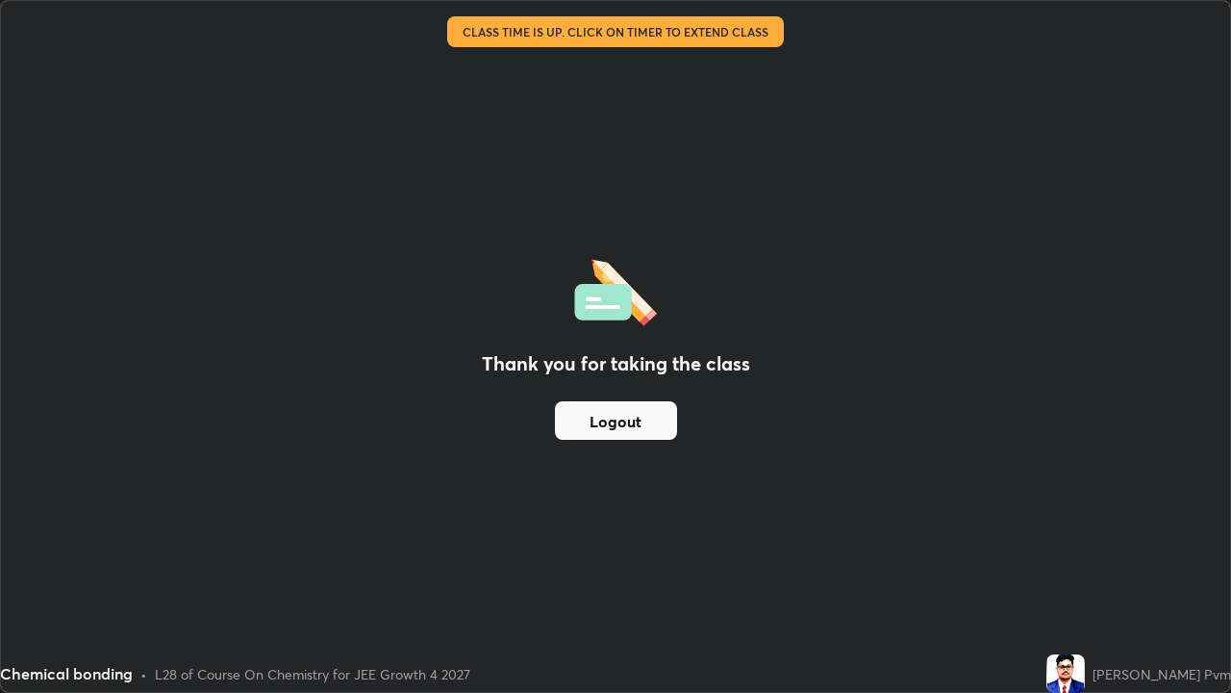
click at [646, 425] on button "Logout" at bounding box center [616, 420] width 122 height 38
click at [645, 415] on button "Logout" at bounding box center [616, 420] width 122 height 38
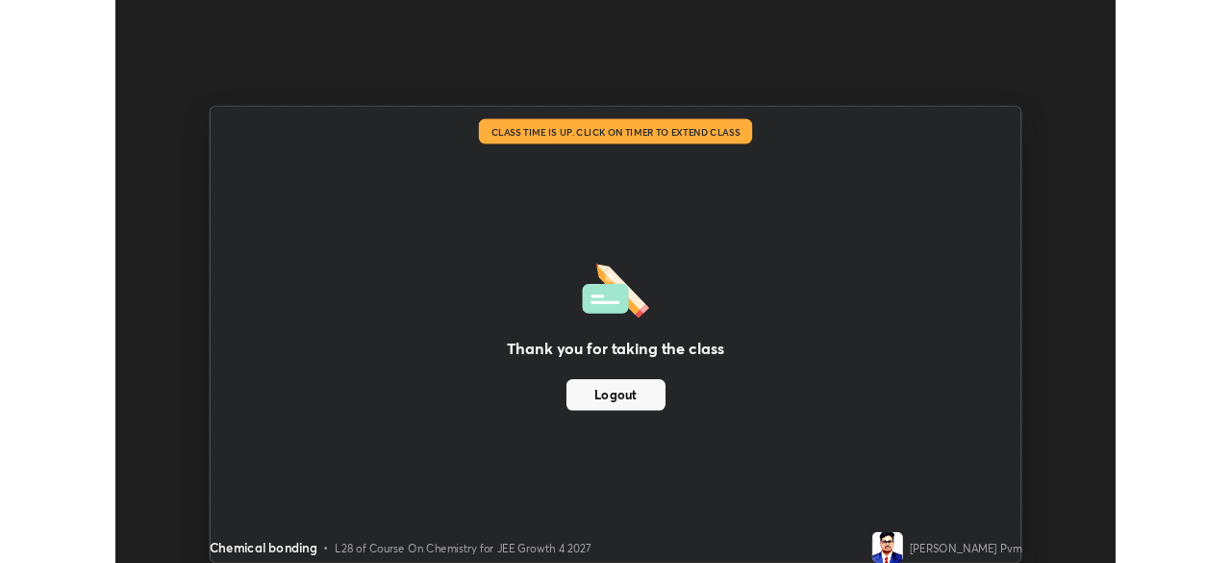
scroll to position [95638, 94969]
